Goal: Find specific page/section: Find specific page/section

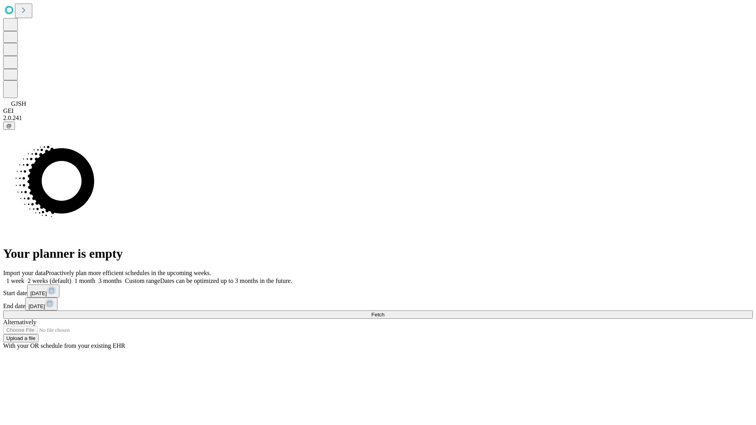
click at [385, 312] on span "Fetch" at bounding box center [378, 315] width 13 height 6
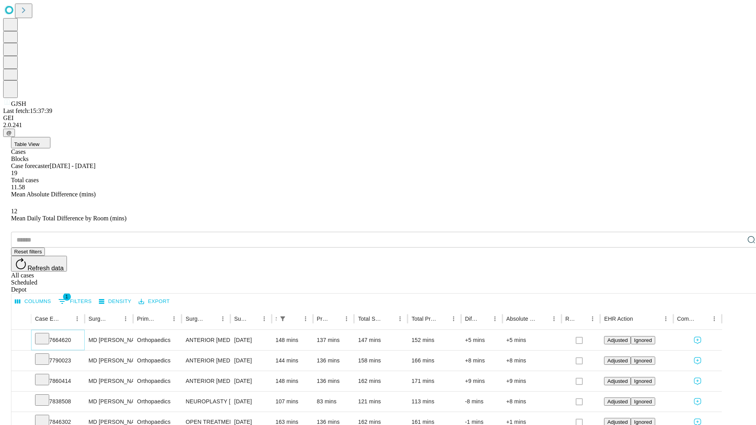
click at [46, 334] on icon at bounding box center [42, 338] width 8 height 8
